Goal: Task Accomplishment & Management: Use online tool/utility

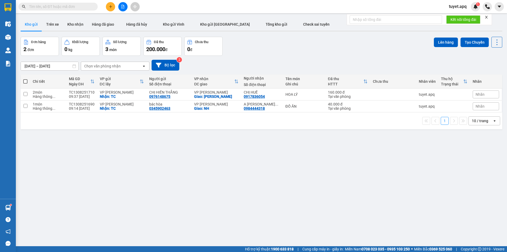
click at [25, 81] on span at bounding box center [25, 81] width 4 height 4
click at [25, 79] on input "checkbox" at bounding box center [25, 79] width 0 height 0
checkbox input "true"
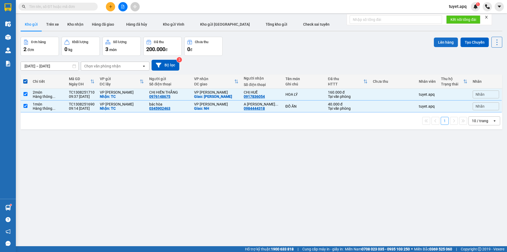
click at [446, 43] on button "Lên hàng" at bounding box center [446, 43] width 24 height 10
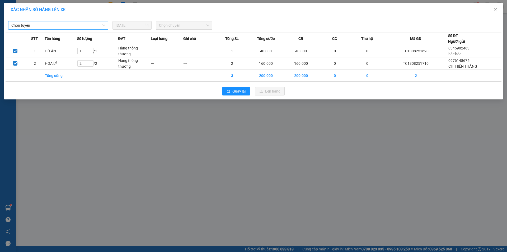
click at [52, 24] on span "Chọn tuyến" at bounding box center [58, 25] width 94 height 8
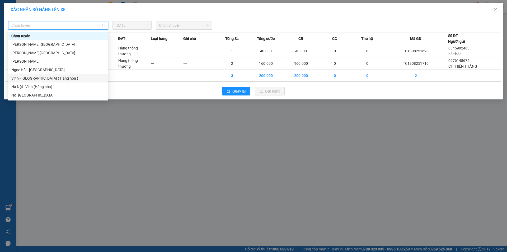
click at [33, 77] on div "Vinh - [GEOGRAPHIC_DATA] ( Hàng hóa )" at bounding box center [58, 78] width 94 height 6
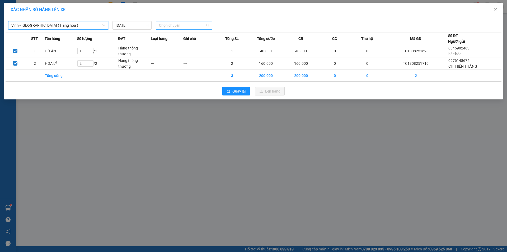
click at [179, 25] on span "Chọn chuyến" at bounding box center [184, 25] width 50 height 8
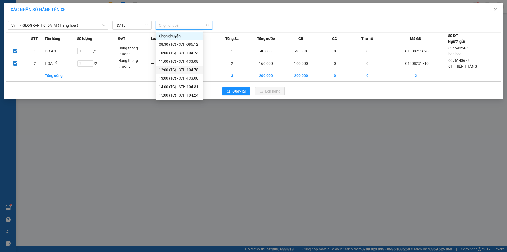
click at [196, 71] on div "12:00 (TC) - 37H-104.78" at bounding box center [179, 70] width 41 height 6
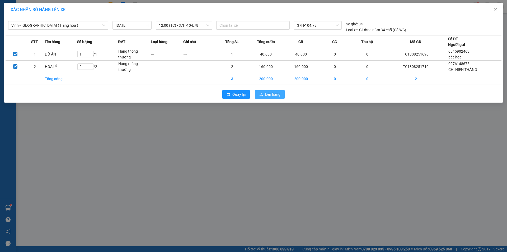
click at [271, 95] on span "Lên hàng" at bounding box center [272, 94] width 15 height 6
